Goal: Contribute content

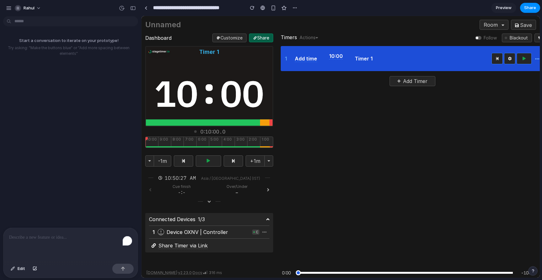
click at [65, 236] on p "To enrich screen reader interactions, please activate Accessibility in Grammarl…" at bounding box center [70, 238] width 123 height 8
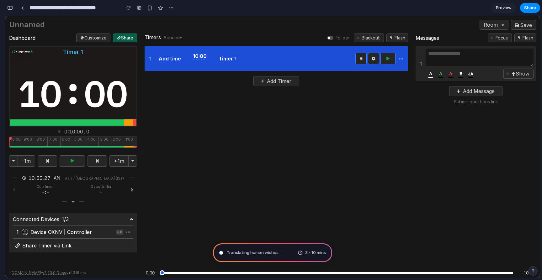
type input "**********"
click at [10, 7] on div "button" at bounding box center [10, 8] width 6 height 4
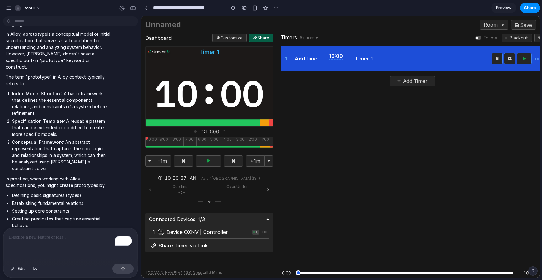
scroll to position [205, 0]
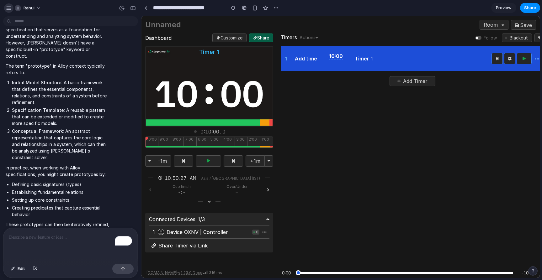
click at [12, 8] on button "button" at bounding box center [8, 7] width 9 height 9
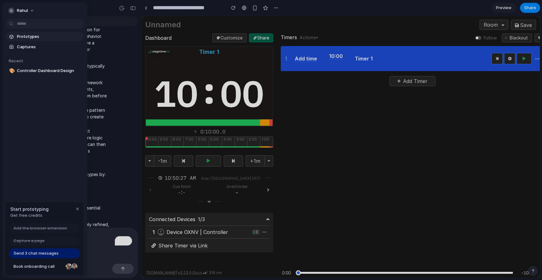
click at [25, 39] on span "Prototypes" at bounding box center [49, 37] width 65 height 6
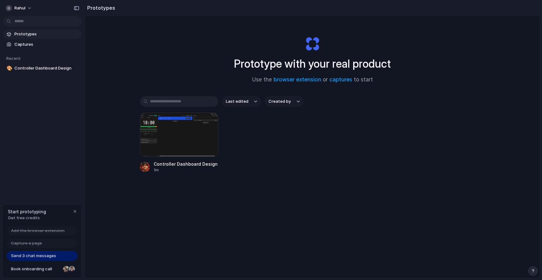
click at [152, 192] on div "Last edited Created by Controller Dashboard Design 1m" at bounding box center [312, 154] width 345 height 116
click at [336, 84] on span "Use the browser extension or captures to start" at bounding box center [312, 80] width 121 height 8
click at [336, 83] on span "Use the browser extension or captures to start" at bounding box center [312, 80] width 121 height 8
click at [340, 80] on link "captures" at bounding box center [340, 79] width 23 height 6
